Goal: Task Accomplishment & Management: Manage account settings

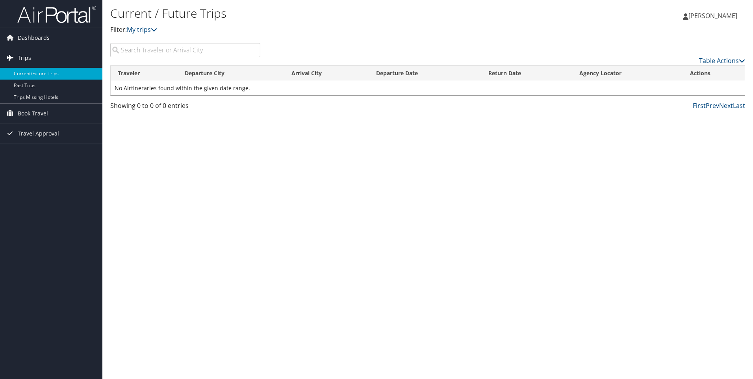
click at [28, 58] on span "Trips" at bounding box center [24, 58] width 13 height 20
click at [33, 111] on span "Book Travel" at bounding box center [33, 114] width 30 height 20
click at [33, 113] on span "Book Travel" at bounding box center [33, 114] width 30 height 20
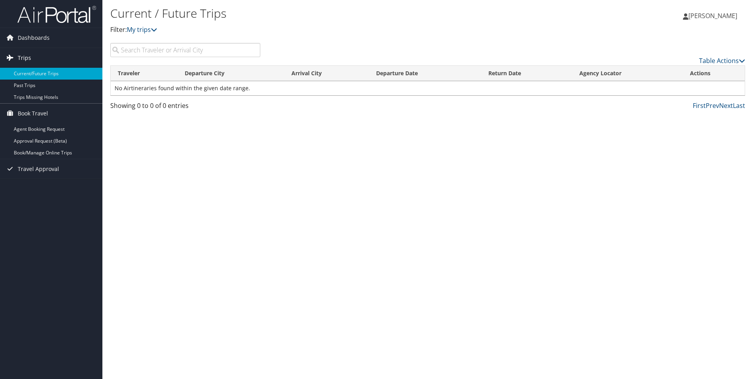
click at [26, 61] on span "Trips" at bounding box center [24, 58] width 13 height 20
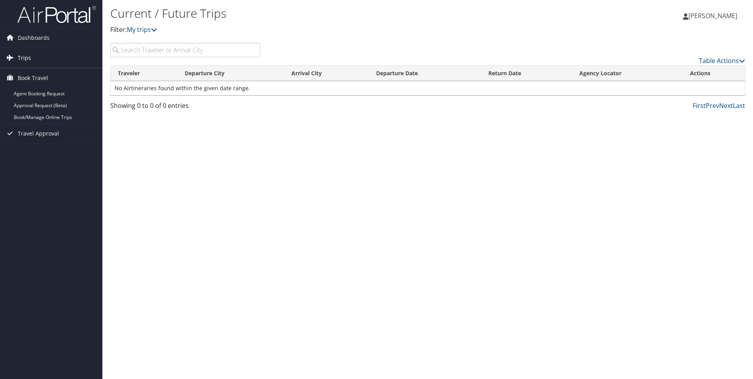
click at [26, 61] on span "Trips" at bounding box center [24, 58] width 13 height 20
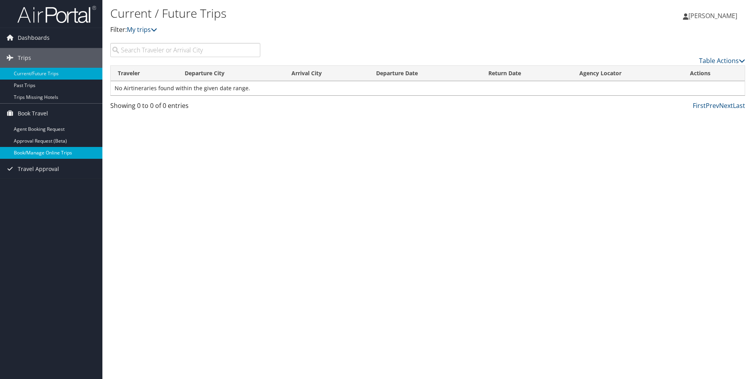
click at [51, 153] on link "Book/Manage Online Trips" at bounding box center [51, 153] width 102 height 12
